Goal: Use online tool/utility

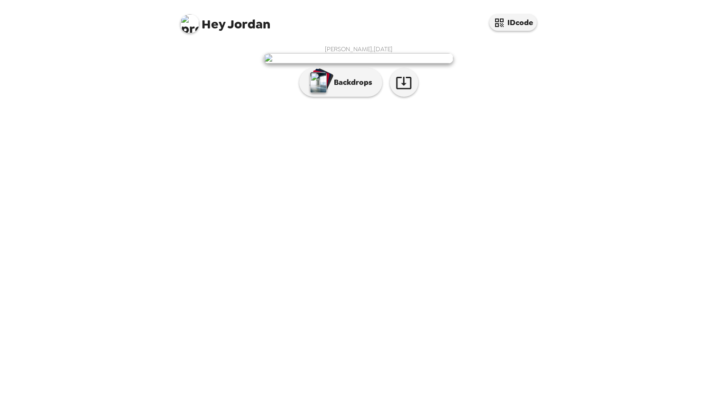
click at [416, 64] on img at bounding box center [358, 58] width 190 height 10
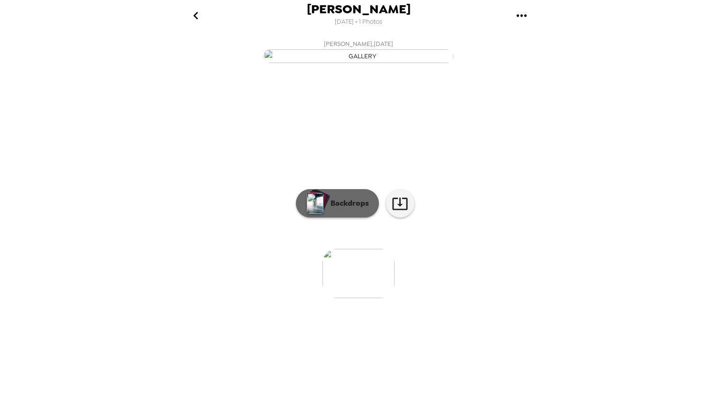
click at [344, 218] on button "Backdrops" at bounding box center [337, 203] width 83 height 28
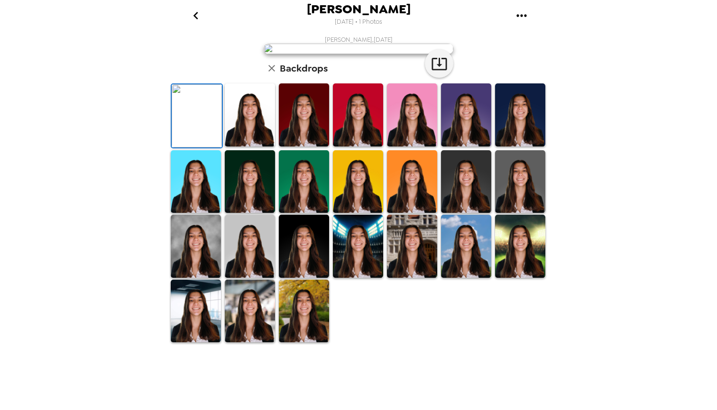
scroll to position [165, 0]
click at [512, 278] on img at bounding box center [520, 246] width 50 height 63
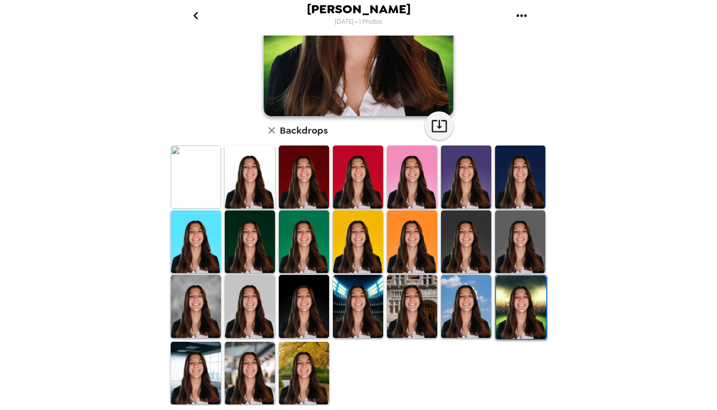
scroll to position [164, 0]
click at [404, 318] on img at bounding box center [412, 306] width 50 height 63
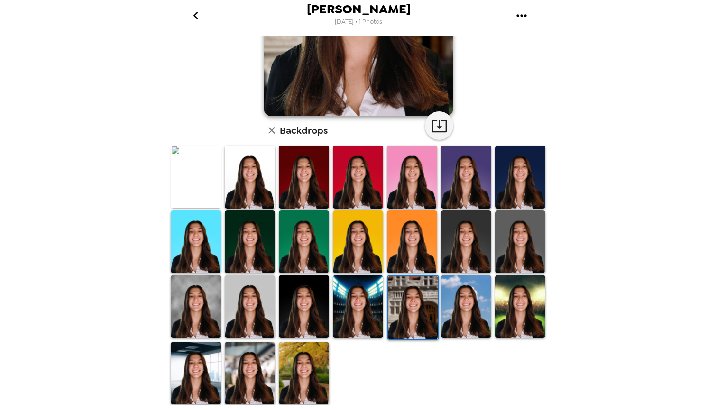
scroll to position [163, 0]
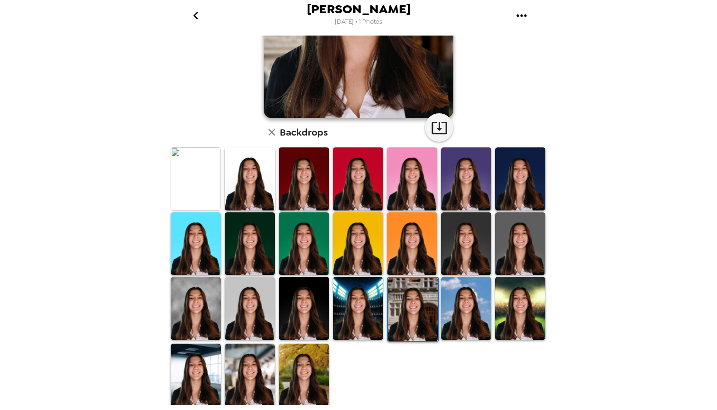
click at [199, 379] on img at bounding box center [196, 375] width 50 height 63
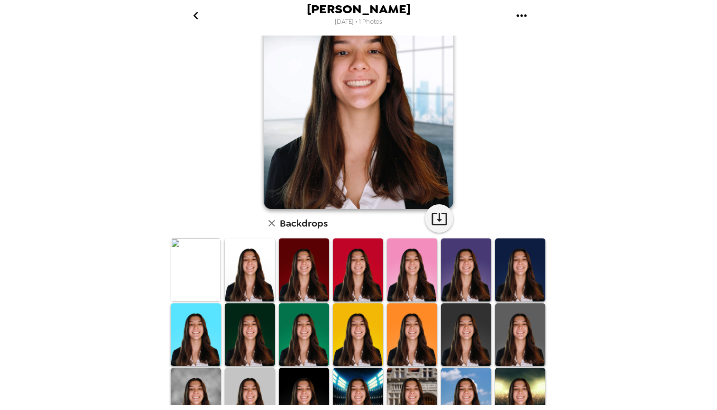
scroll to position [94, 0]
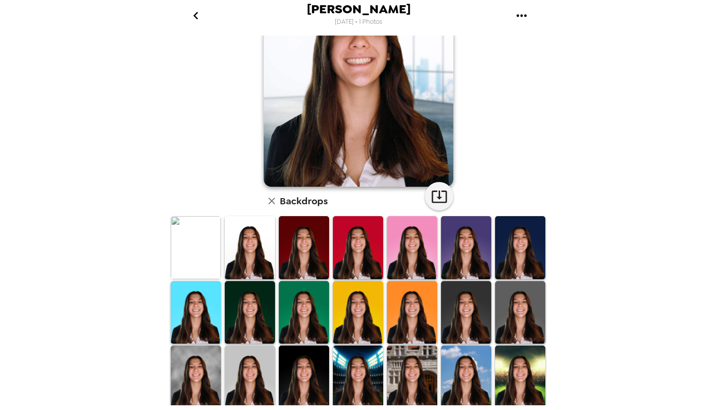
click at [255, 246] on img at bounding box center [250, 247] width 50 height 63
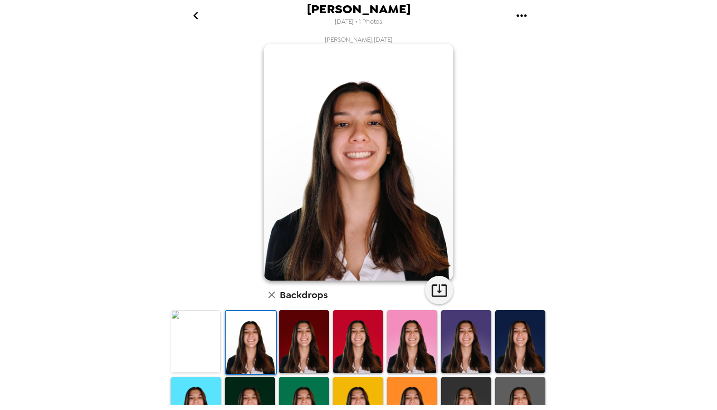
scroll to position [0, 0]
click at [437, 290] on icon "button" at bounding box center [439, 290] width 17 height 17
click at [591, 40] on div "Jordan Alioto 9/11/2025 • 1 Photos Jordan Alioto , 09-11-2025 Backdrops" at bounding box center [358, 205] width 717 height 410
